Goal: Transaction & Acquisition: Register for event/course

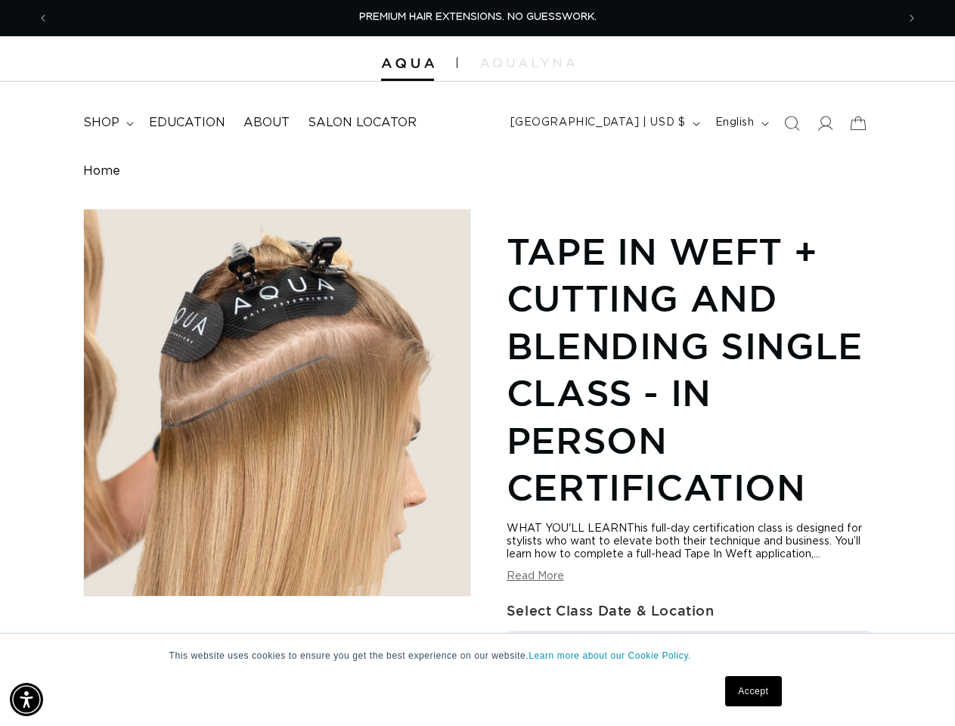
scroll to position [0, 848]
click at [477, 363] on div "Skip to product information Open media 1 in modal Open media 2 in modal Open me…" at bounding box center [477, 729] width 788 height 1041
click at [26, 700] on img "Accessibility Menu" at bounding box center [26, 699] width 33 height 33
